Goal: Task Accomplishment & Management: Complete application form

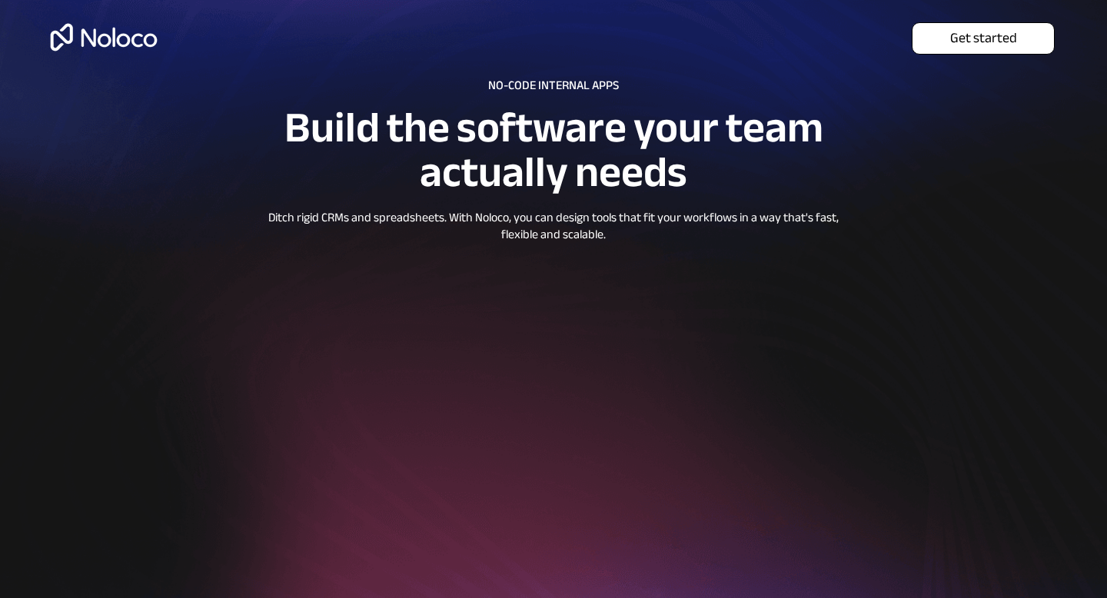
click at [966, 42] on span "Get started" at bounding box center [982, 38] width 141 height 17
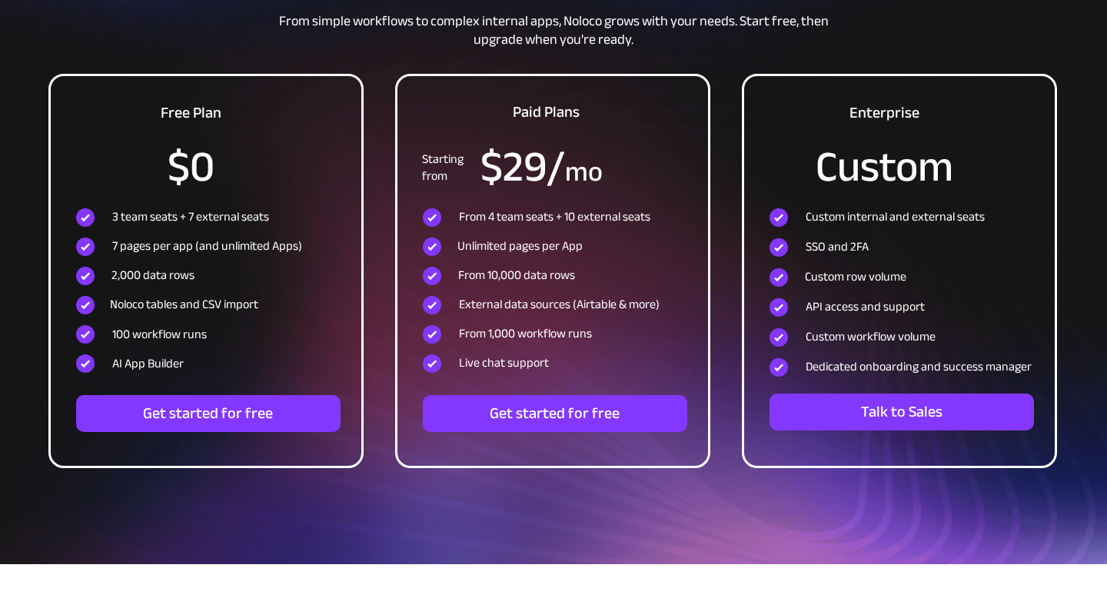
scroll to position [5092, 0]
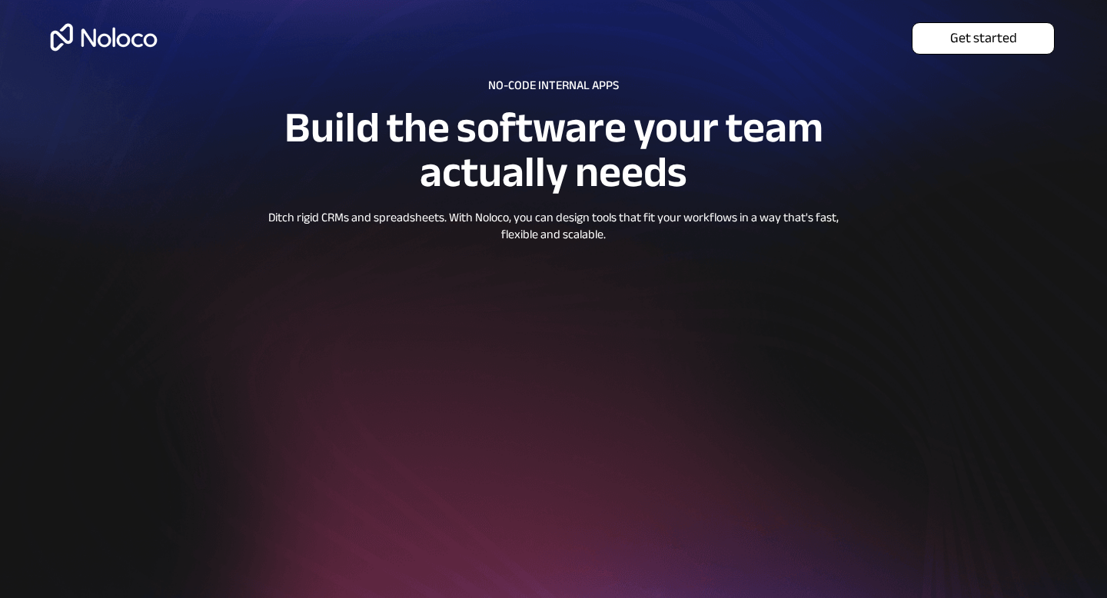
click at [972, 45] on span "Get started" at bounding box center [982, 38] width 141 height 17
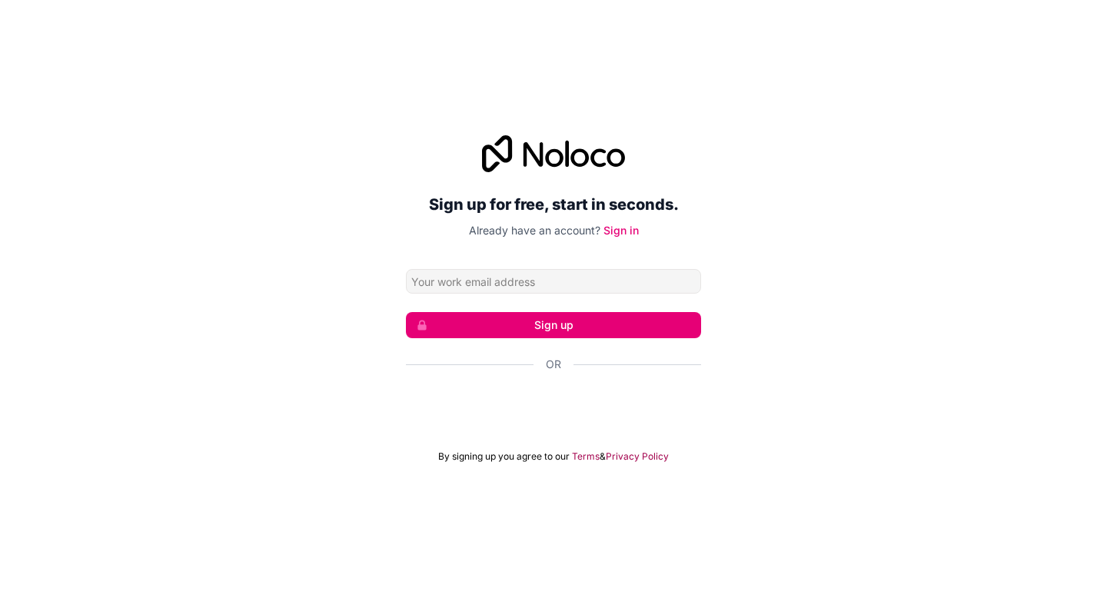
click at [466, 281] on input "Email address" at bounding box center [553, 281] width 295 height 25
type input "[EMAIL_ADDRESS][DOMAIN_NAME]"
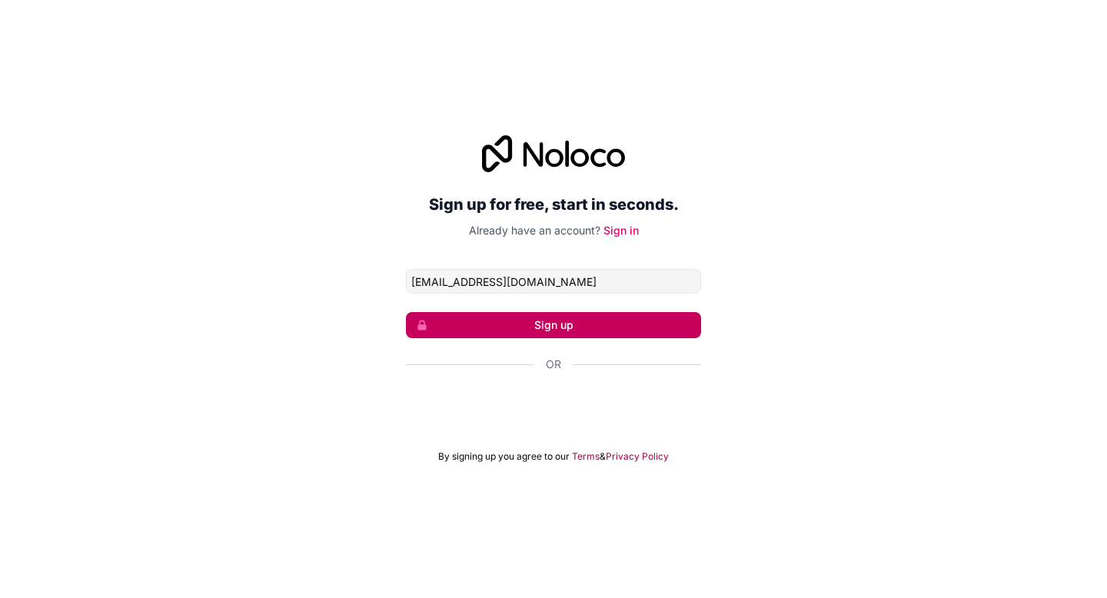
click at [600, 327] on button "Sign up" at bounding box center [553, 325] width 295 height 26
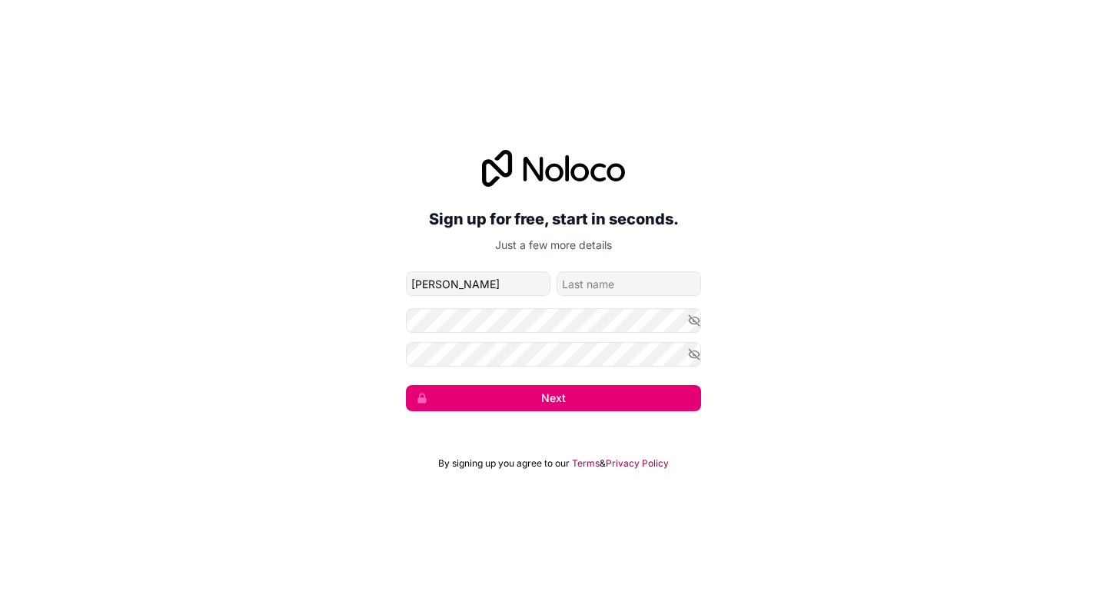
type input "Tim"
type input "Felius"
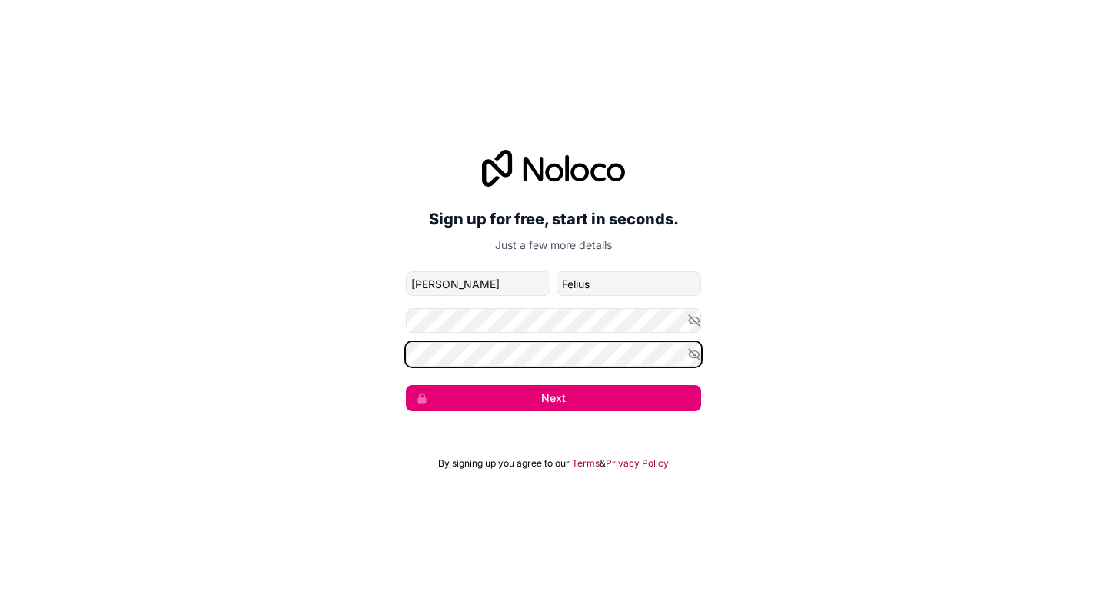
click at [406, 385] on button "Next" at bounding box center [553, 398] width 295 height 26
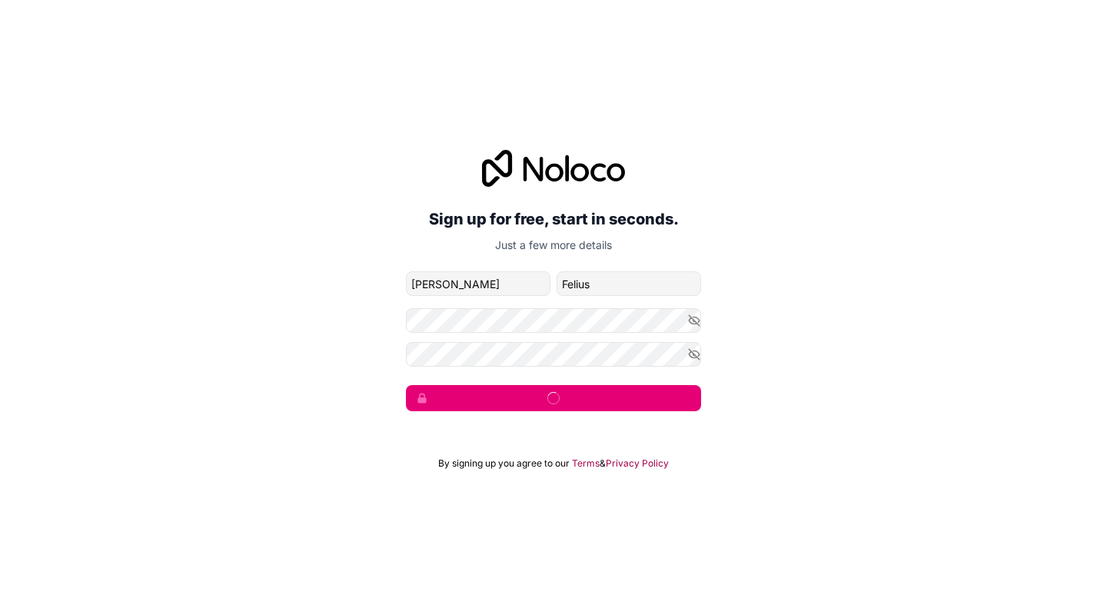
click at [744, 327] on div "Sign up for free, start in seconds. Just a few more details info@timfelius.nl T…" at bounding box center [553, 280] width 1107 height 304
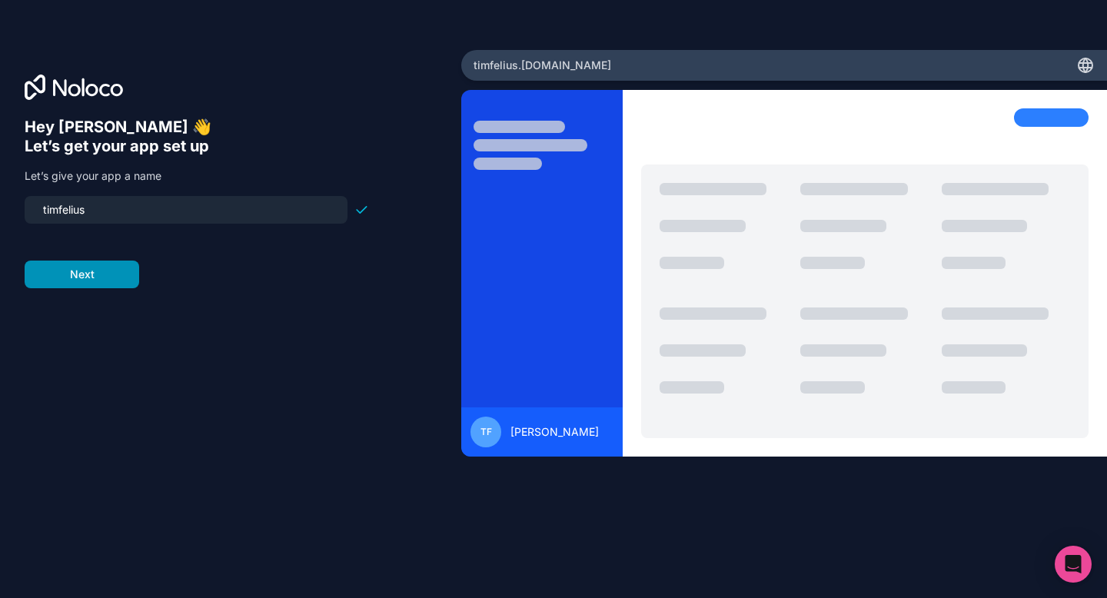
click at [91, 274] on button "Next" at bounding box center [82, 275] width 115 height 28
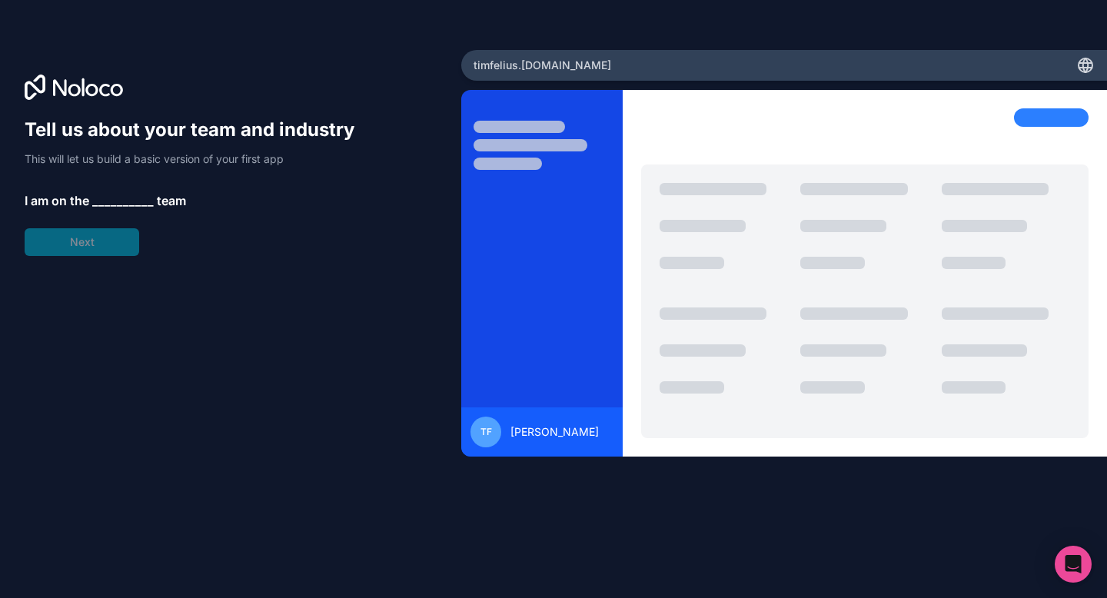
click at [119, 200] on span "__________" at bounding box center [122, 200] width 61 height 18
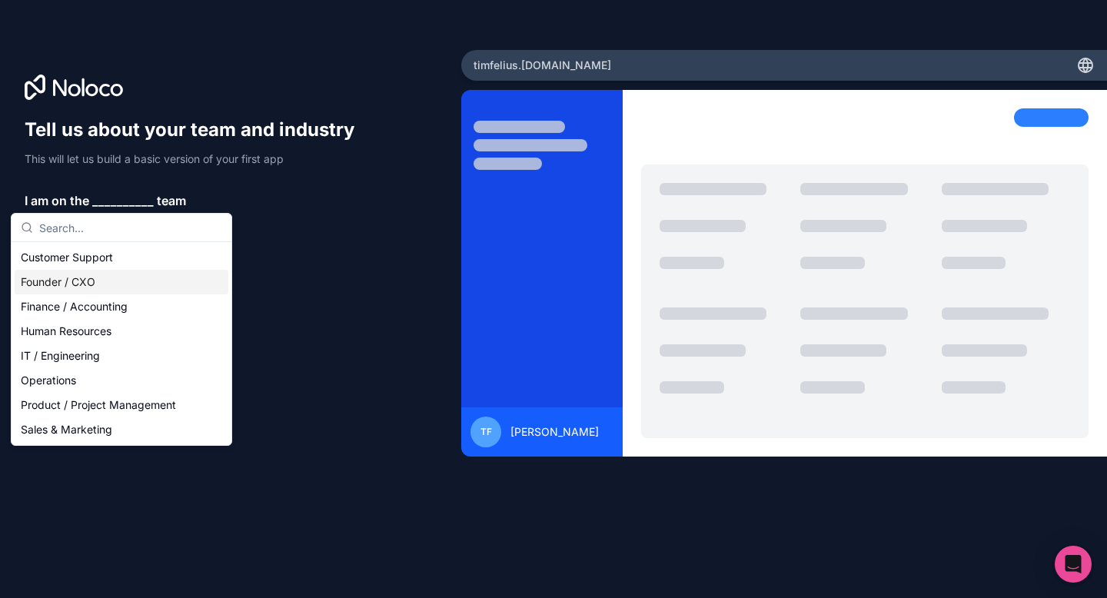
click at [113, 285] on div "Founder / CXO" at bounding box center [122, 282] width 214 height 25
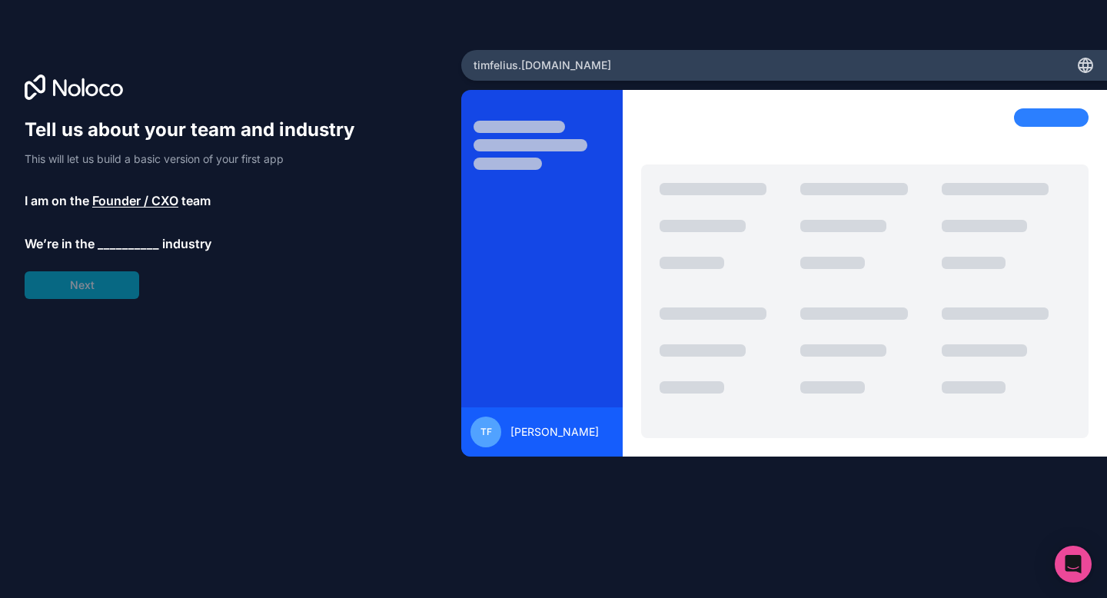
click at [122, 244] on span "__________" at bounding box center [128, 243] width 61 height 18
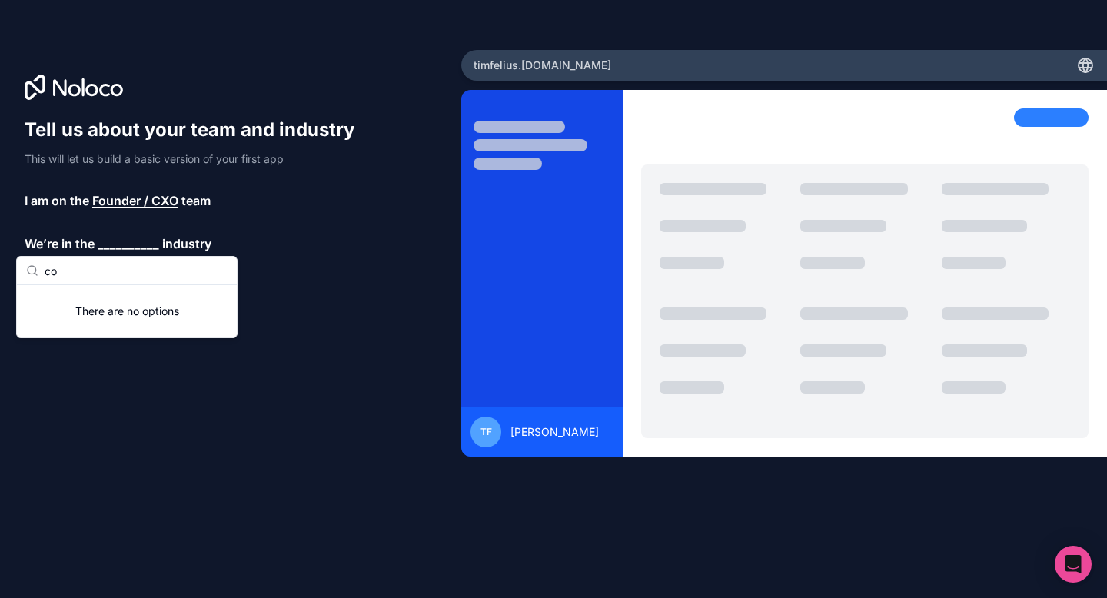
type input "c"
type input "h"
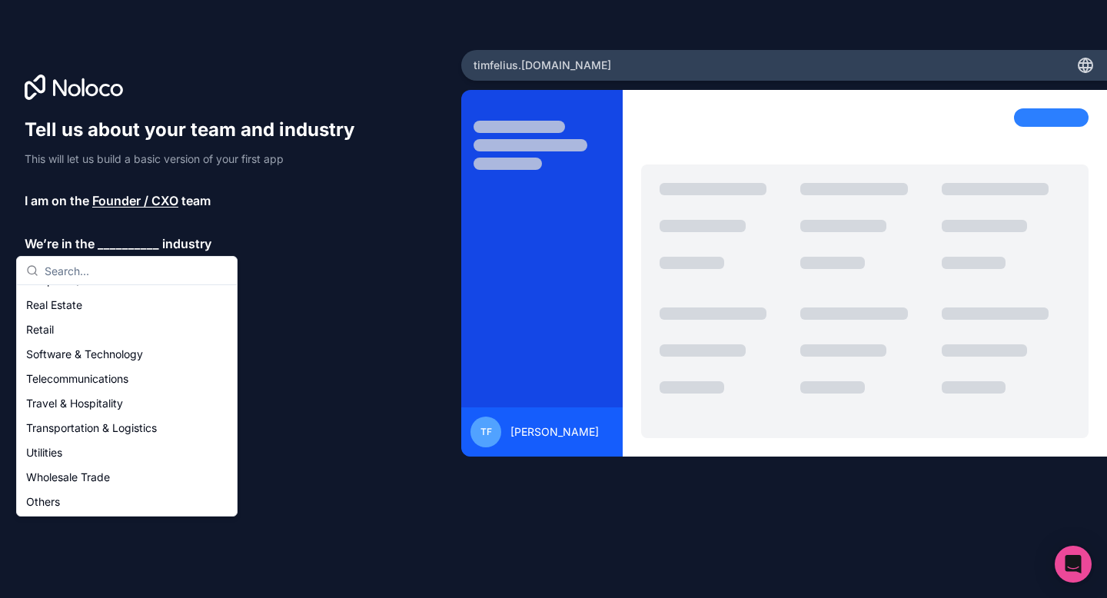
scroll to position [317, 0]
click at [123, 429] on div "Transportation & Logistics" at bounding box center [127, 426] width 214 height 25
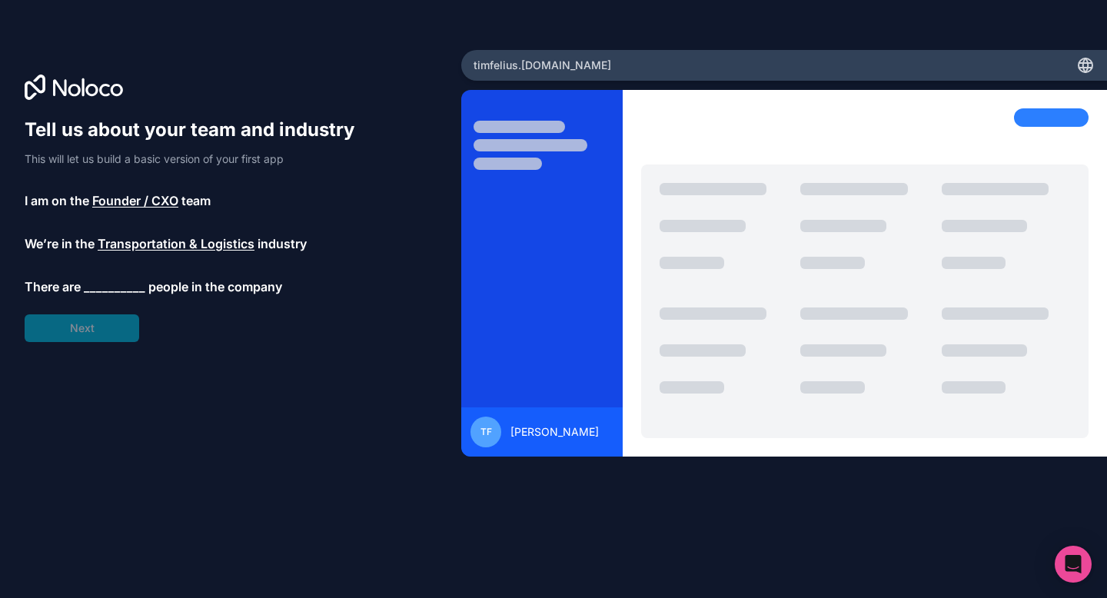
click at [111, 289] on span "__________" at bounding box center [114, 286] width 61 height 18
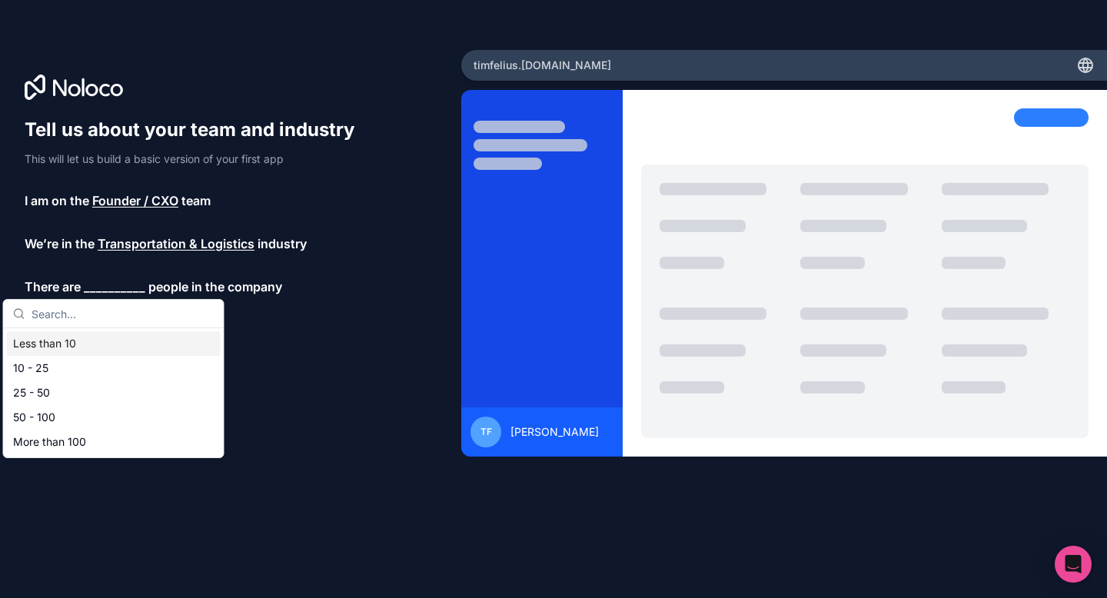
click at [105, 346] on div "Less than 10" at bounding box center [114, 343] width 214 height 25
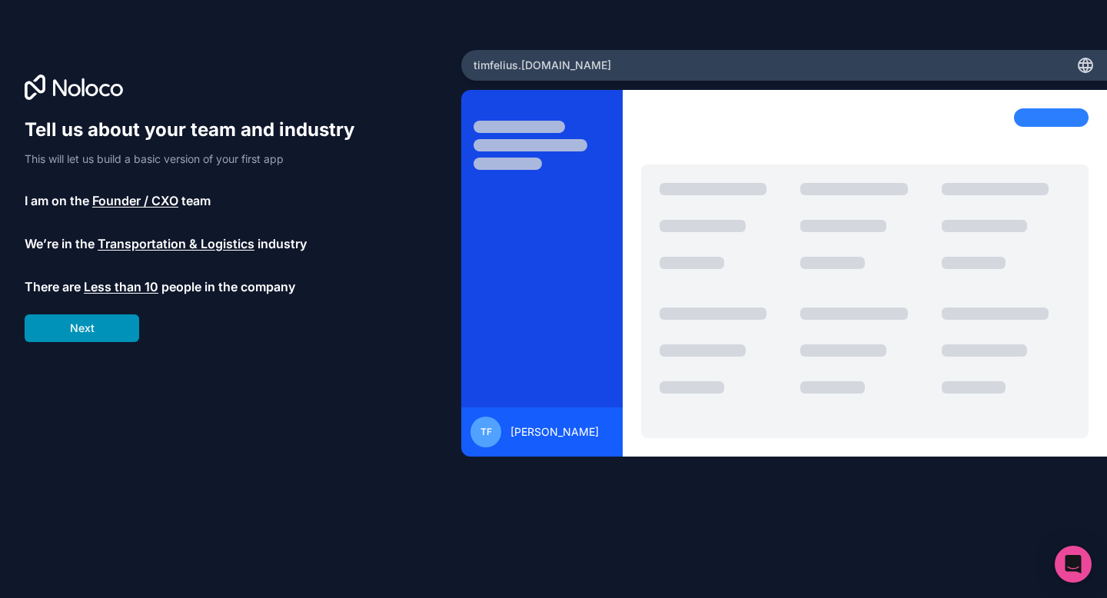
click at [104, 333] on button "Next" at bounding box center [82, 328] width 115 height 28
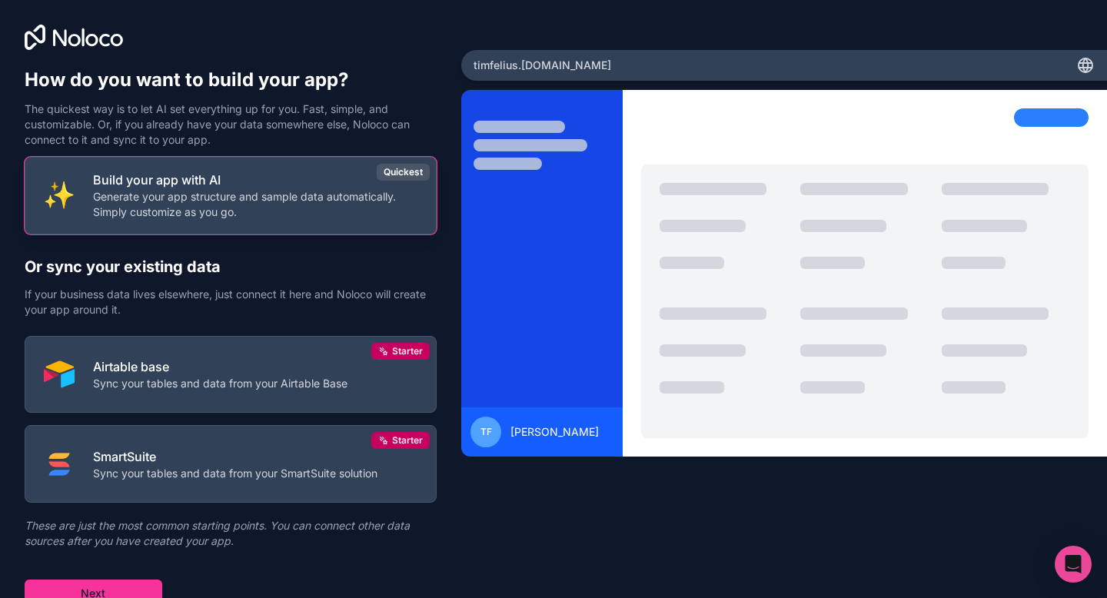
click at [274, 196] on p "Generate your app structure and sample data automatically. Simply customize as …" at bounding box center [255, 204] width 324 height 31
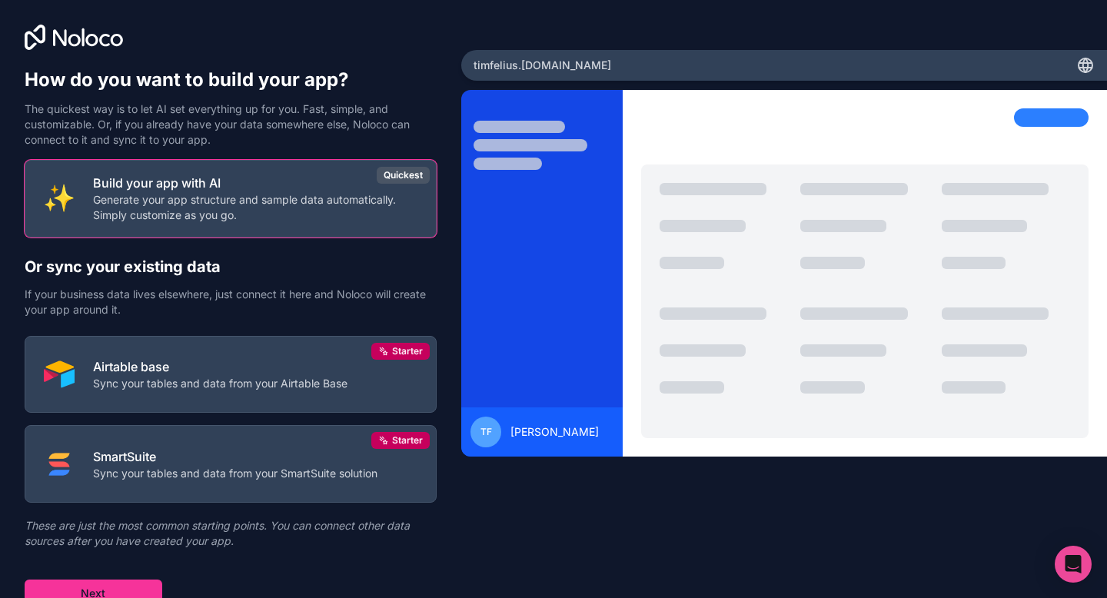
scroll to position [9, 0]
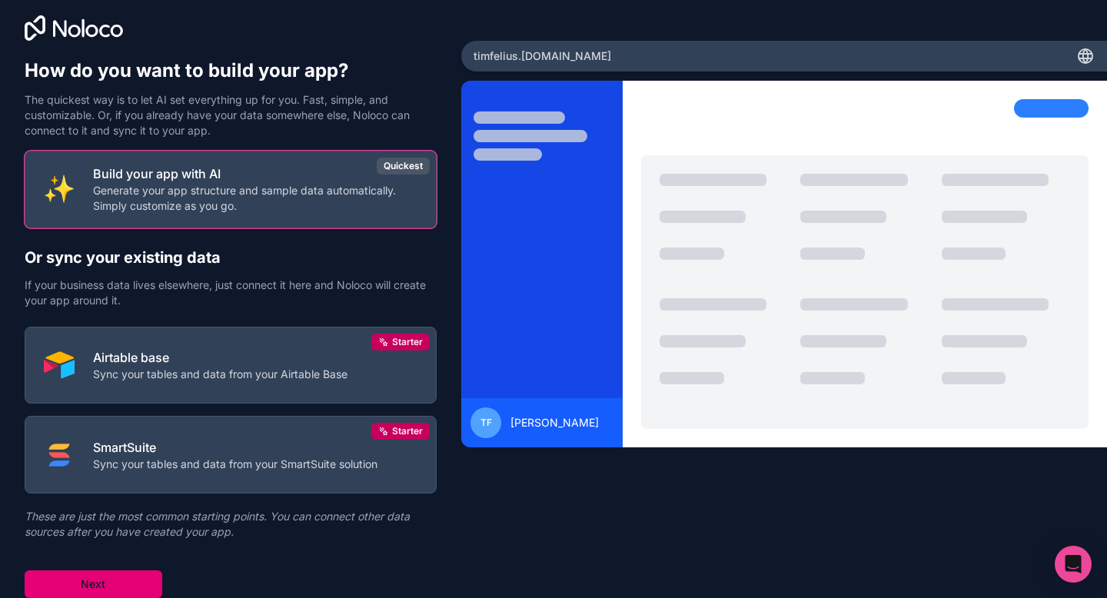
click at [111, 587] on button "Next" at bounding box center [94, 584] width 138 height 28
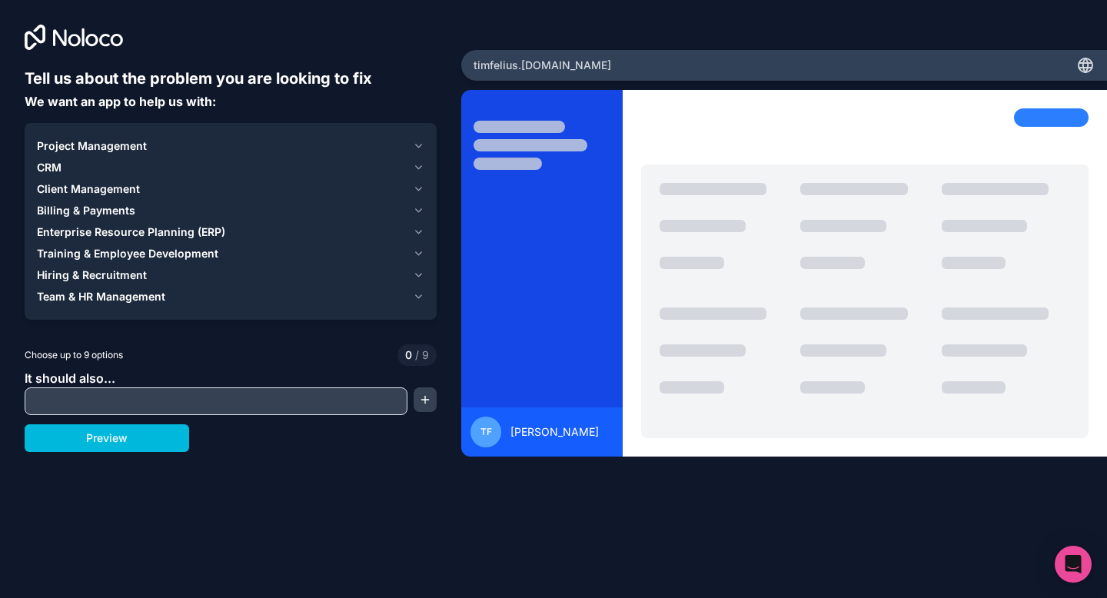
click at [417, 191] on icon "button" at bounding box center [419, 189] width 12 height 12
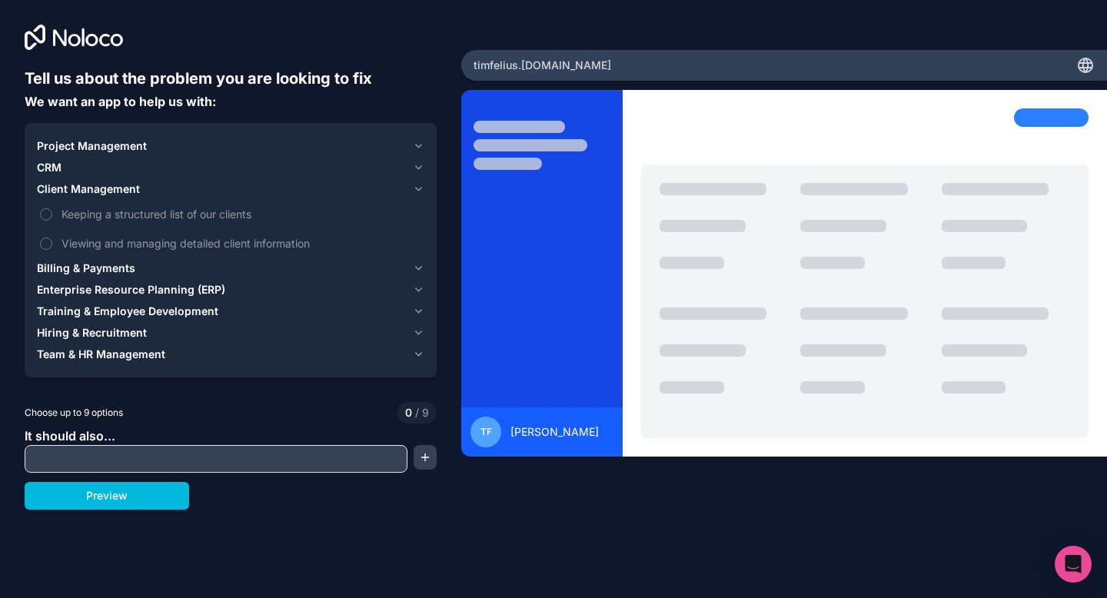
click at [47, 246] on button "Viewing and managing detailed client information" at bounding box center [46, 244] width 12 height 12
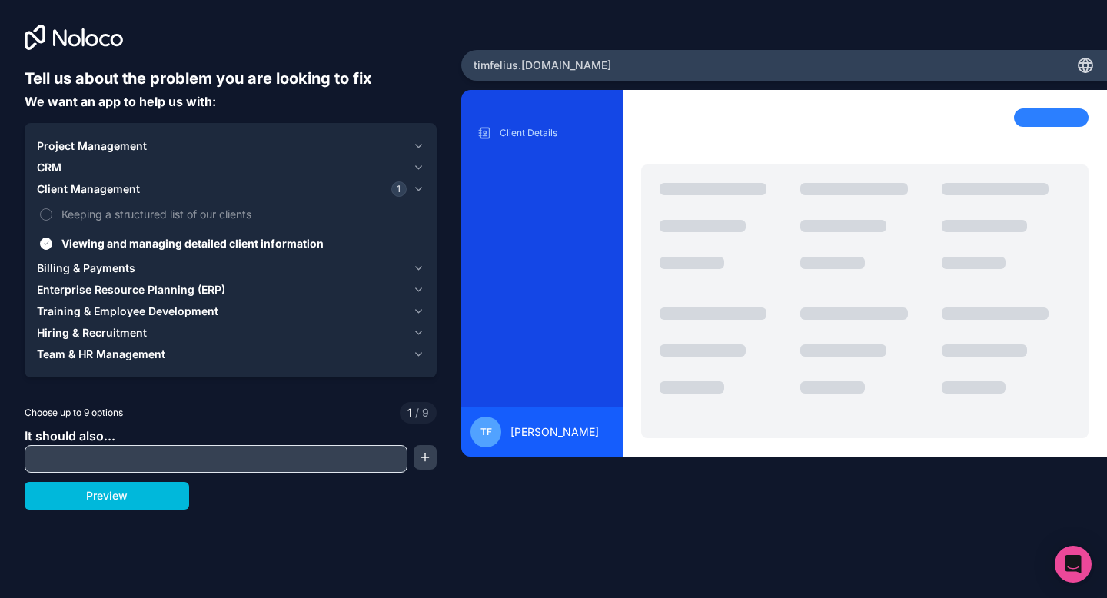
click at [47, 246] on button "Viewing and managing detailed client information" at bounding box center [46, 244] width 12 height 12
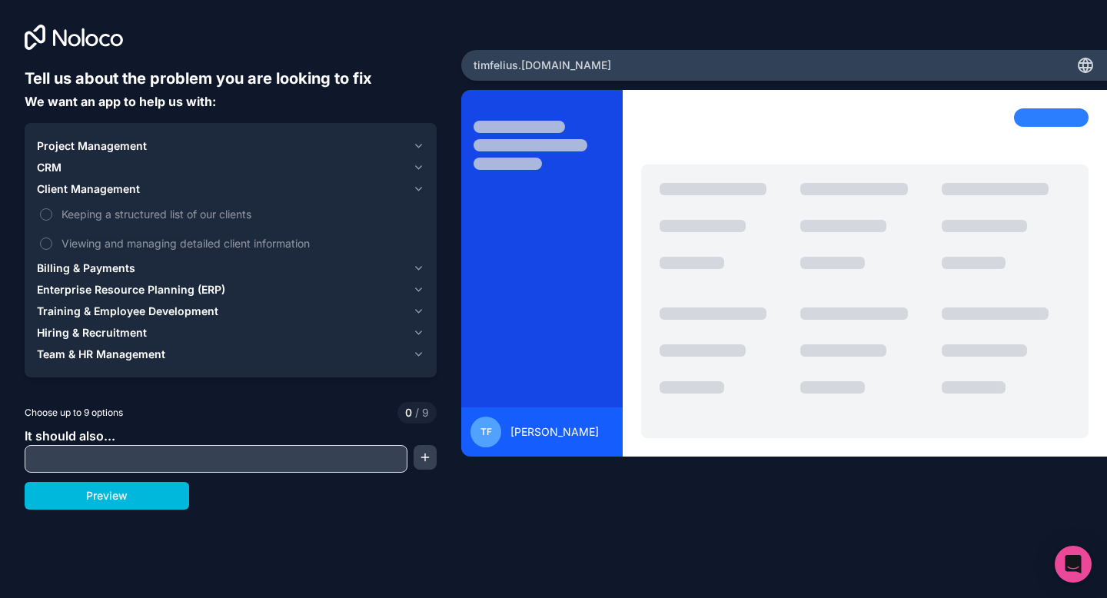
click at [47, 246] on button "Viewing and managing detailed client information" at bounding box center [46, 244] width 12 height 12
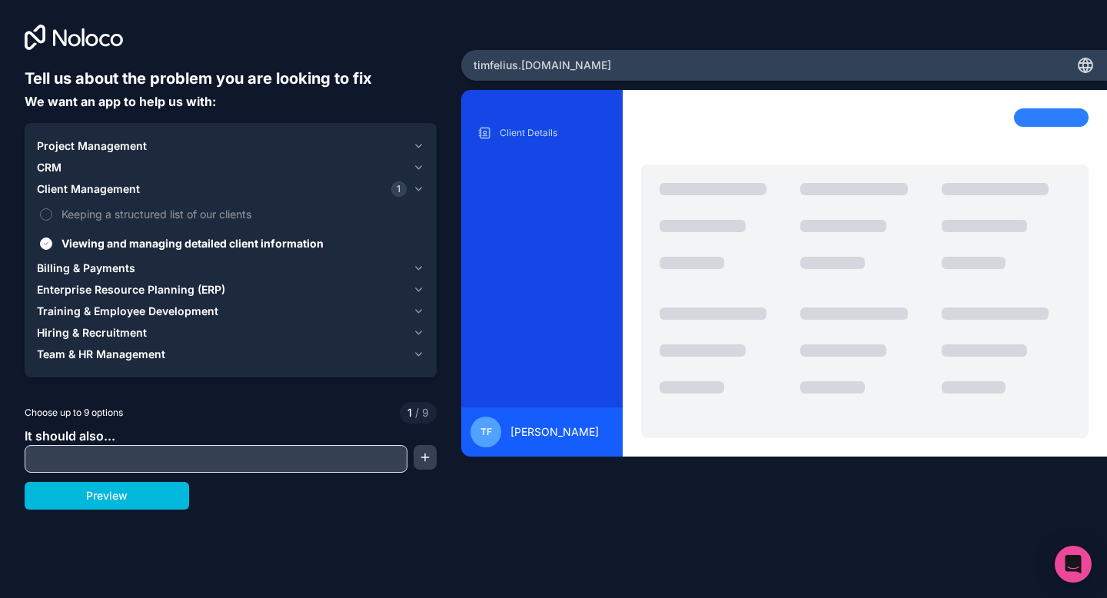
click at [47, 246] on button "Viewing and managing detailed client information" at bounding box center [46, 244] width 12 height 12
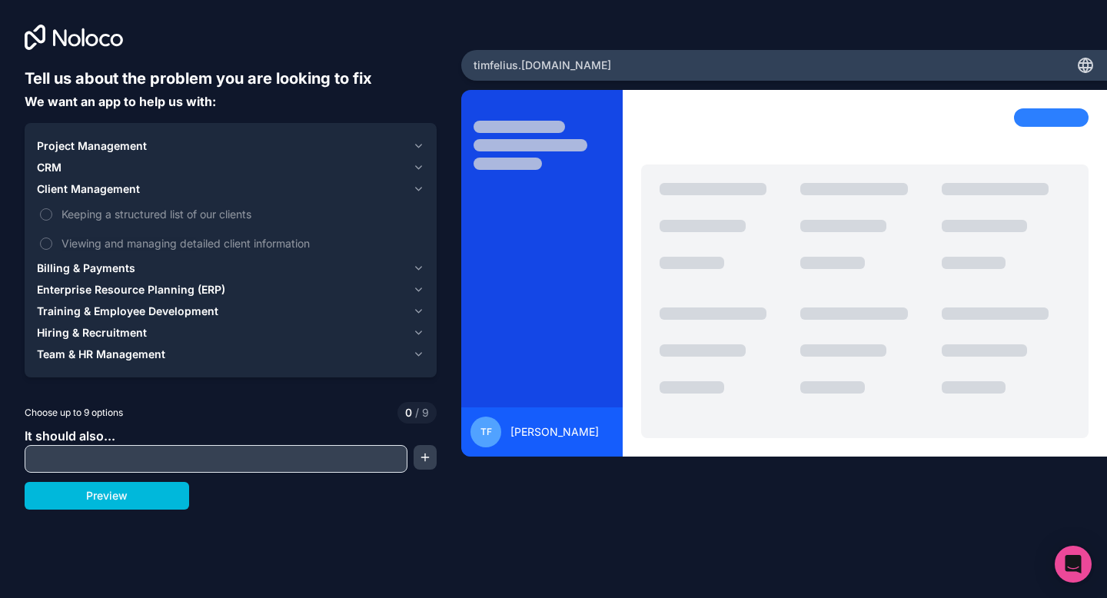
click at [46, 211] on button "Keeping a structured list of our clients" at bounding box center [46, 214] width 12 height 12
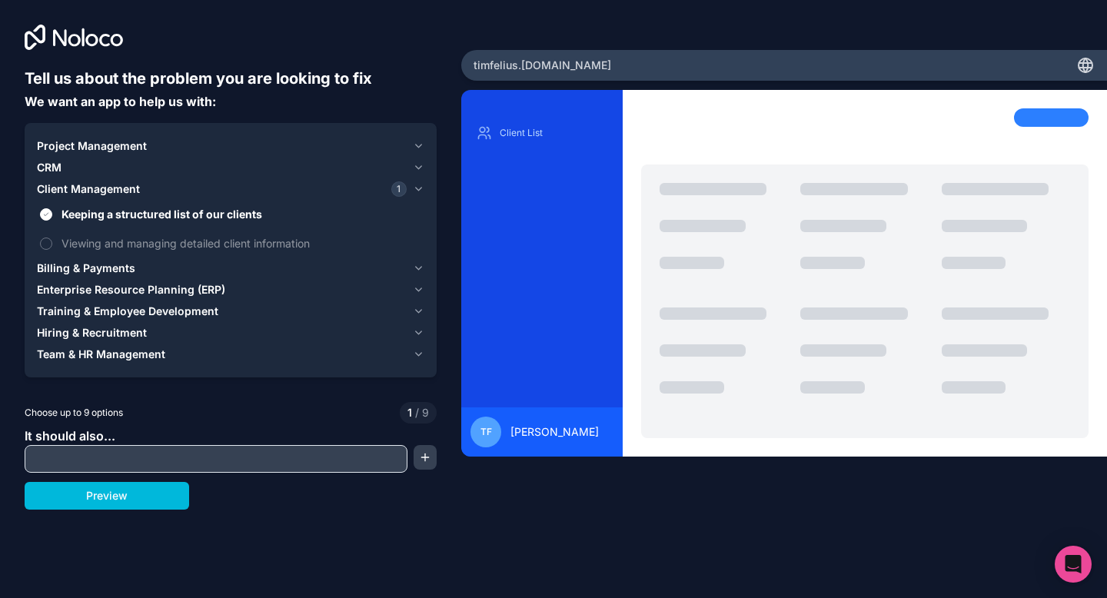
click at [419, 165] on icon "button" at bounding box center [419, 167] width 12 height 12
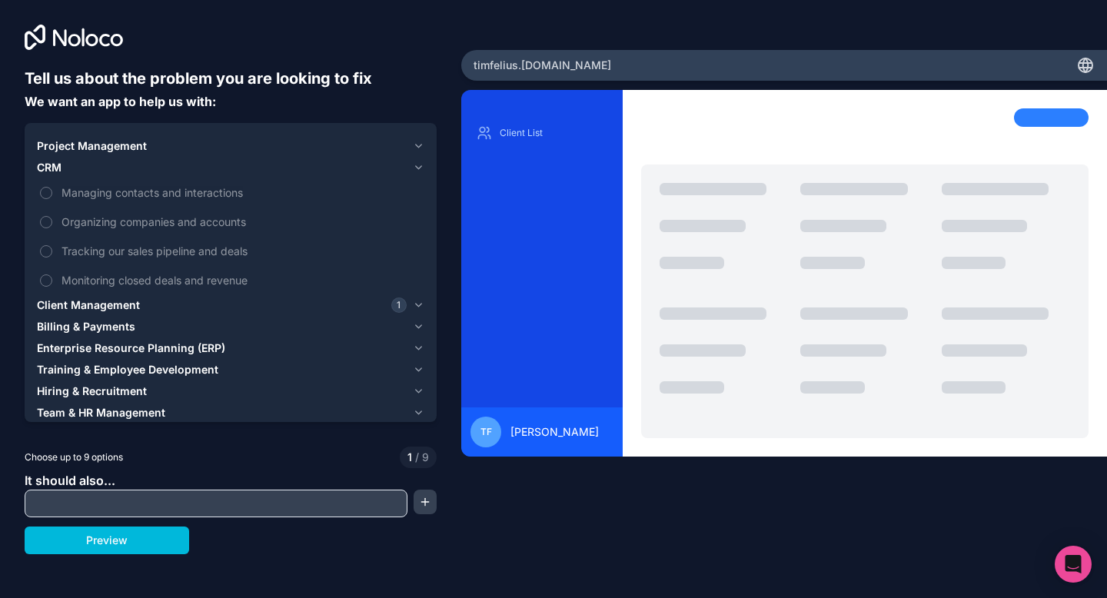
click at [419, 165] on icon "button" at bounding box center [419, 167] width 12 height 12
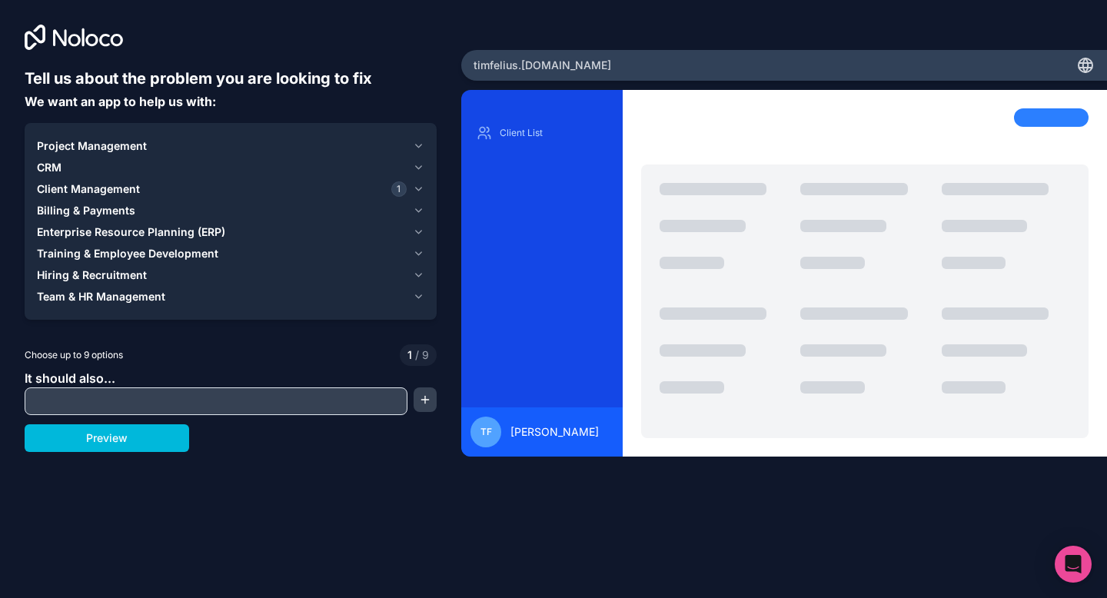
click at [417, 207] on icon "button" at bounding box center [419, 210] width 12 height 12
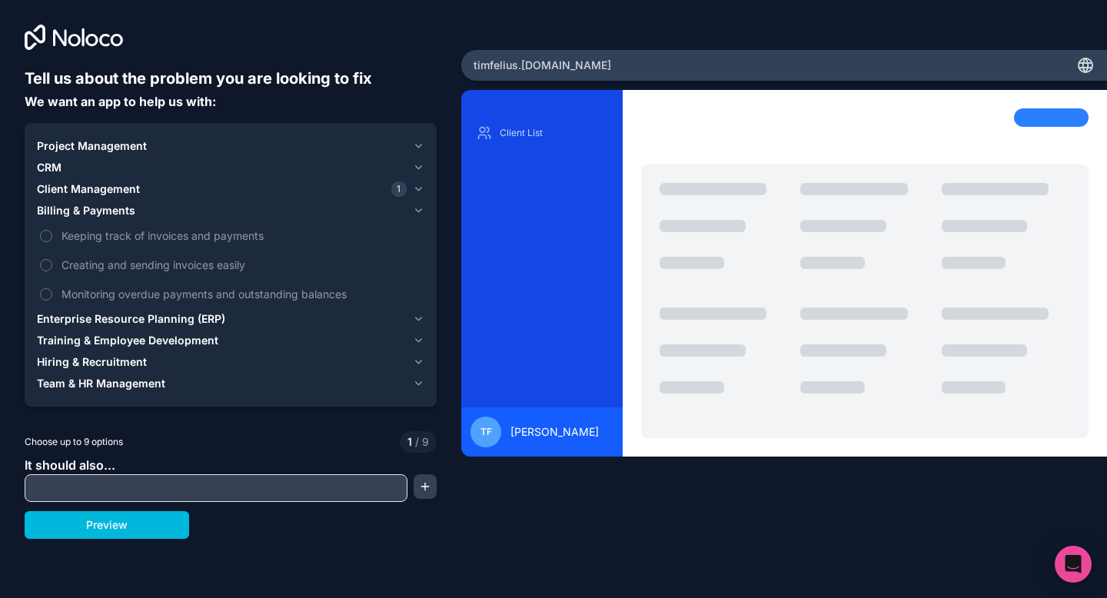
click at [45, 240] on button "Keeping track of invoices and payments" at bounding box center [46, 236] width 12 height 12
click at [51, 268] on button "Creating and sending invoices easily" at bounding box center [46, 265] width 12 height 12
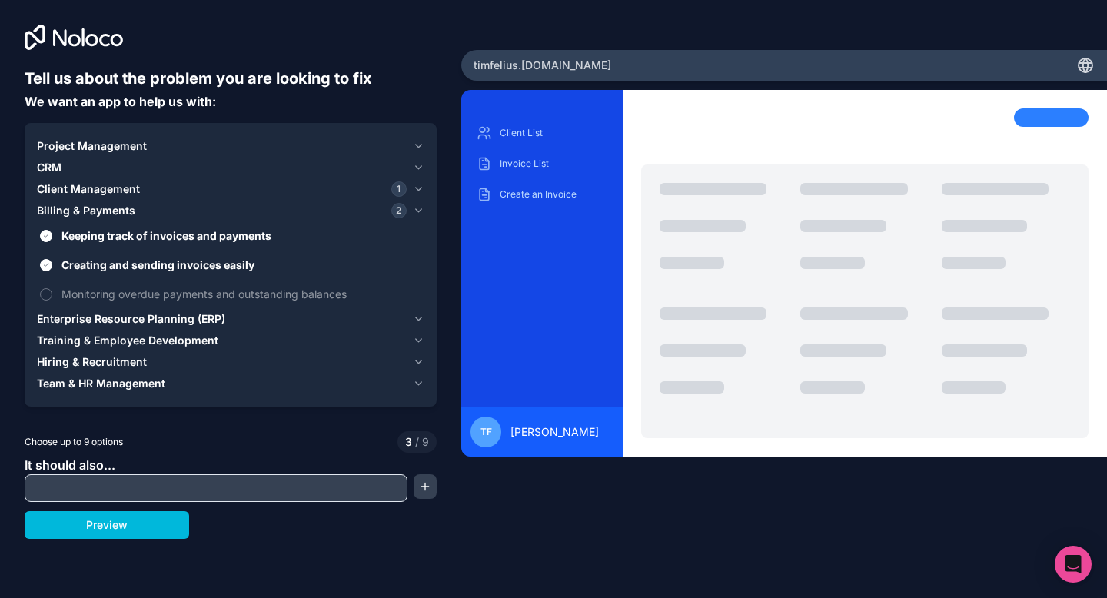
click at [419, 344] on icon "button" at bounding box center [419, 340] width 12 height 12
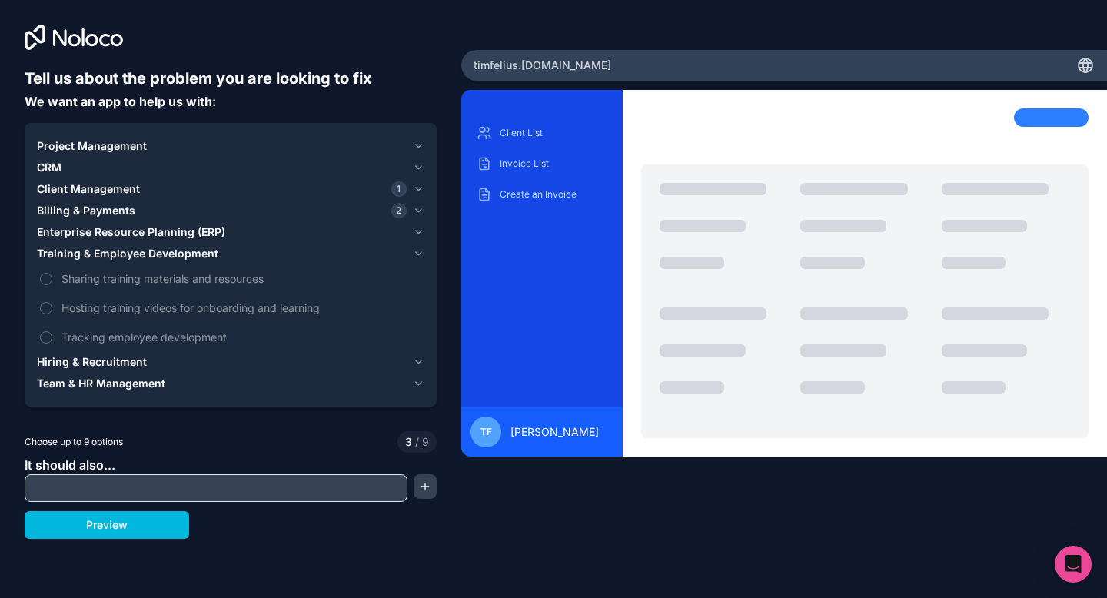
click at [419, 387] on icon "button" at bounding box center [419, 383] width 12 height 12
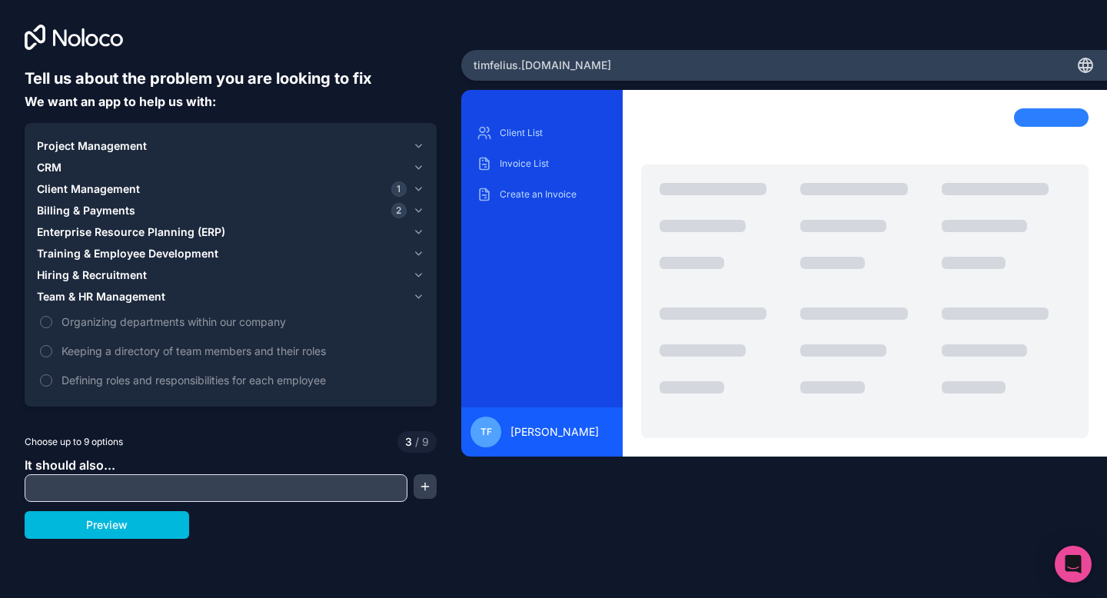
click at [46, 354] on button "Keeping a directory of team members and their roles" at bounding box center [46, 351] width 12 height 12
click at [199, 486] on input "text" at bounding box center [215, 488] width 375 height 22
click at [418, 148] on icon "button" at bounding box center [419, 146] width 12 height 12
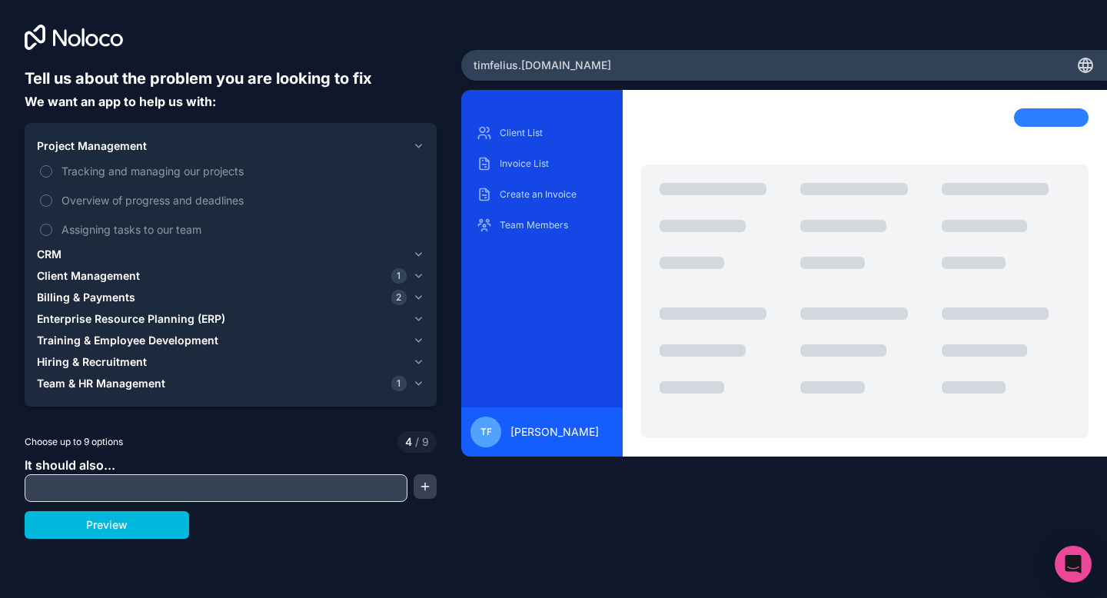
click at [418, 148] on icon "button" at bounding box center [419, 146] width 12 height 12
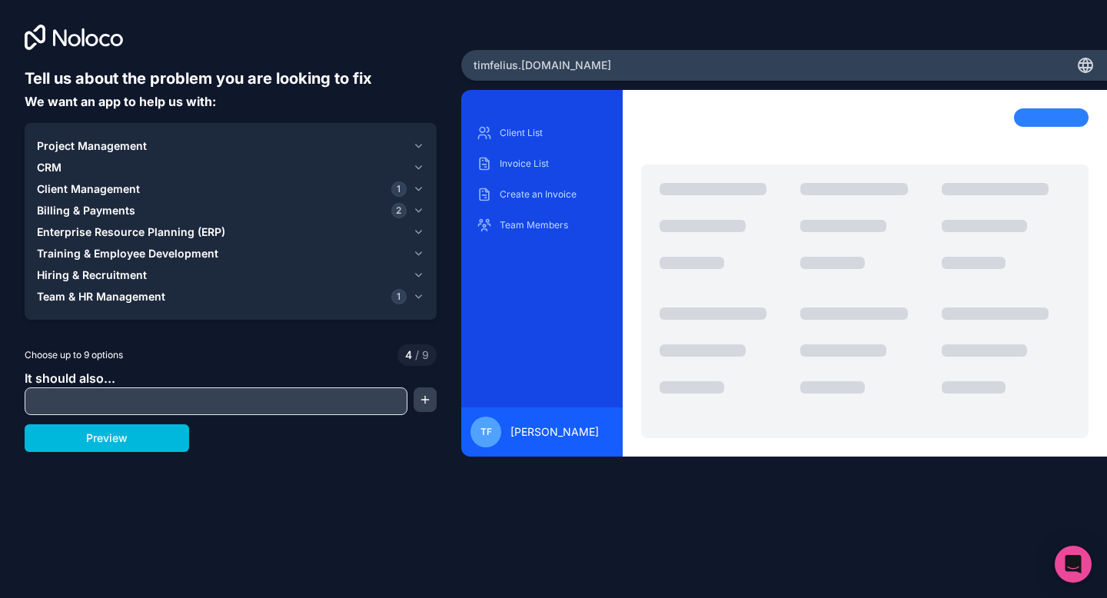
click at [280, 400] on input "text" at bounding box center [215, 401] width 375 height 22
type input "Ritregistratie"
click at [425, 398] on button "button" at bounding box center [425, 399] width 23 height 25
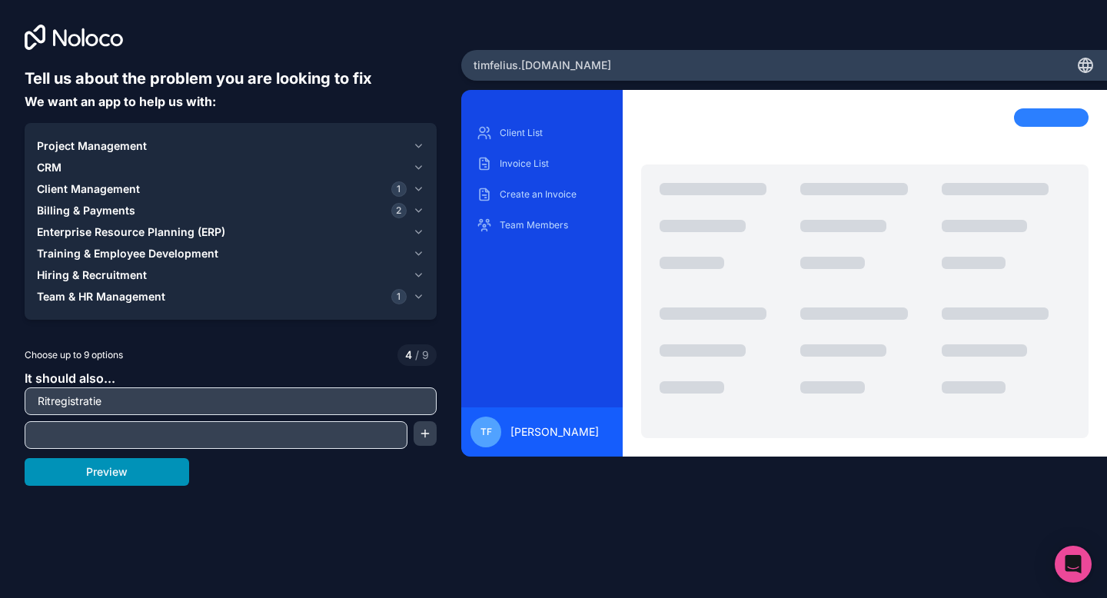
click at [141, 470] on button "Preview" at bounding box center [107, 472] width 164 height 28
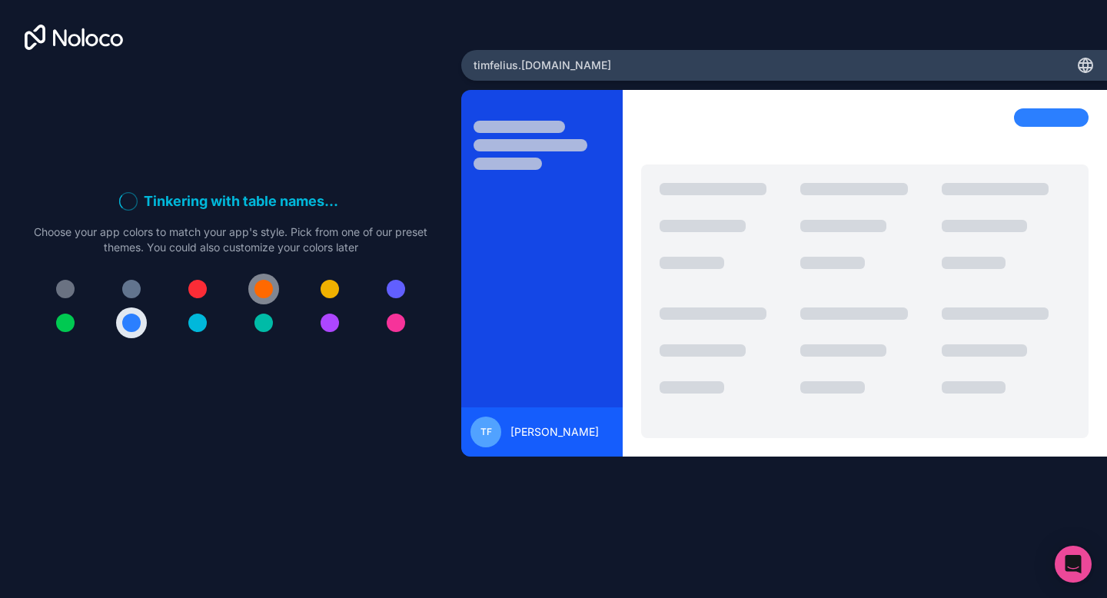
click at [264, 293] on div at bounding box center [263, 289] width 18 height 18
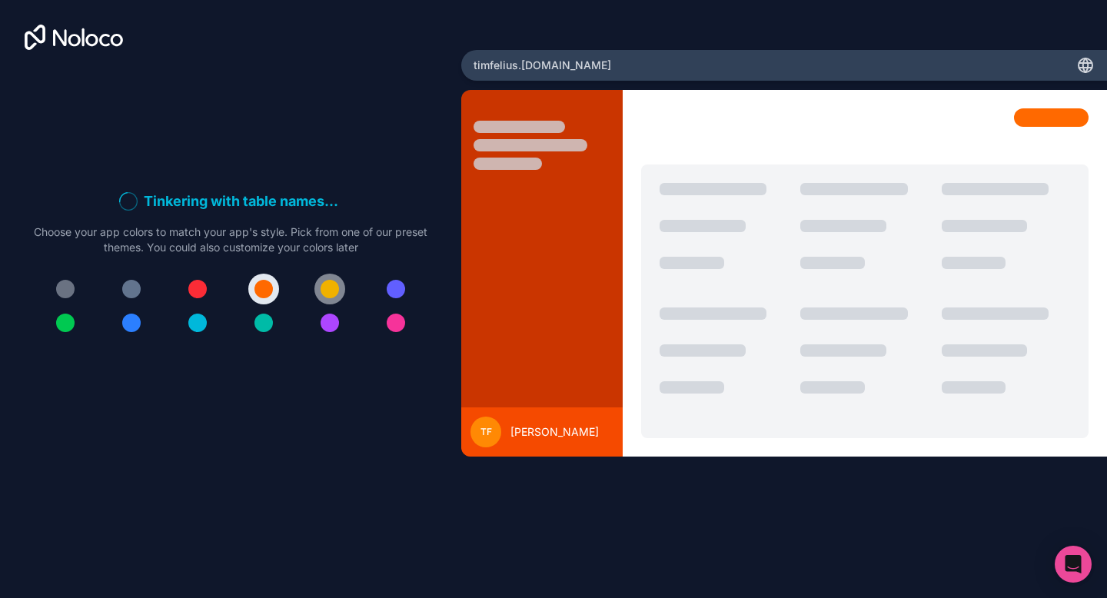
click at [330, 285] on div at bounding box center [330, 289] width 18 height 18
